Goal: Information Seeking & Learning: Learn about a topic

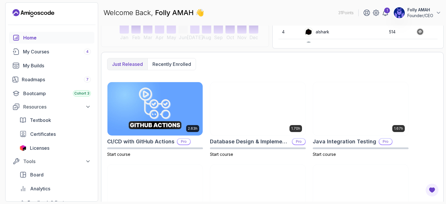
scroll to position [52, 0]
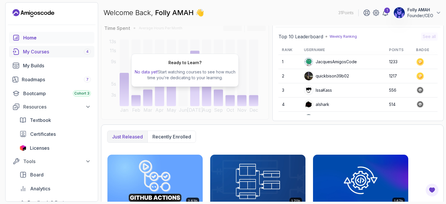
click at [43, 52] on div "My Courses 4" at bounding box center [57, 51] width 68 height 7
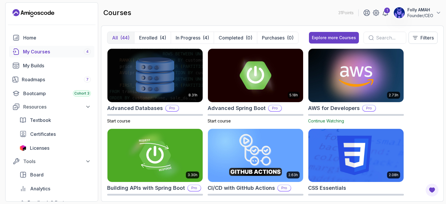
click at [322, 109] on h2 "AWS for Developers" at bounding box center [334, 108] width 52 height 8
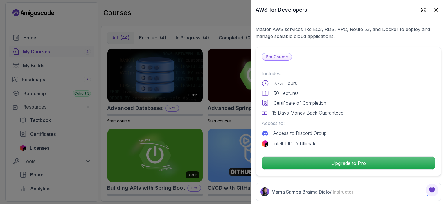
scroll to position [116, 0]
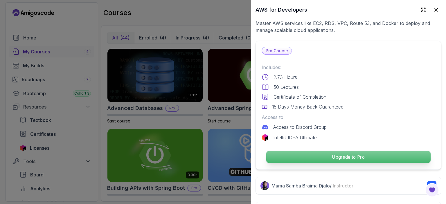
click at [338, 154] on p "Upgrade to Pro" at bounding box center [348, 157] width 164 height 12
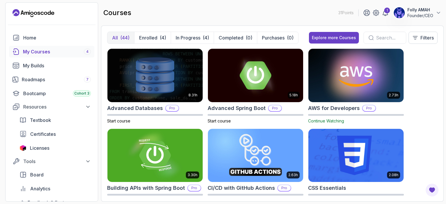
click at [337, 109] on h2 "AWS for Developers" at bounding box center [334, 108] width 52 height 8
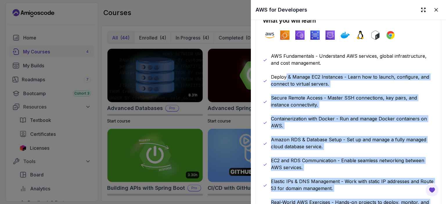
scroll to position [308, 0]
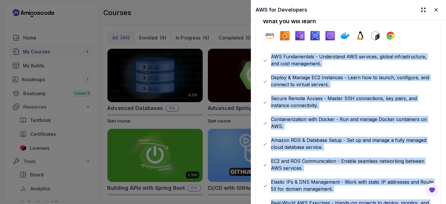
drag, startPoint x: 348, startPoint y: 126, endPoint x: 268, endPoint y: 54, distance: 107.5
click at [268, 54] on div "AWS Fundamentals - Understand AWS services, global infrastructure, and cost man…" at bounding box center [348, 133] width 171 height 160
copy div "AWS Fundamentals - Understand AWS services, global infrastructure, and cost man…"
click at [237, 16] on div at bounding box center [223, 102] width 446 height 204
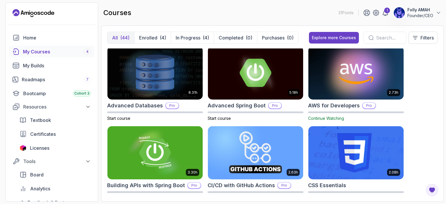
scroll to position [0, 0]
